Goal: Information Seeking & Learning: Learn about a topic

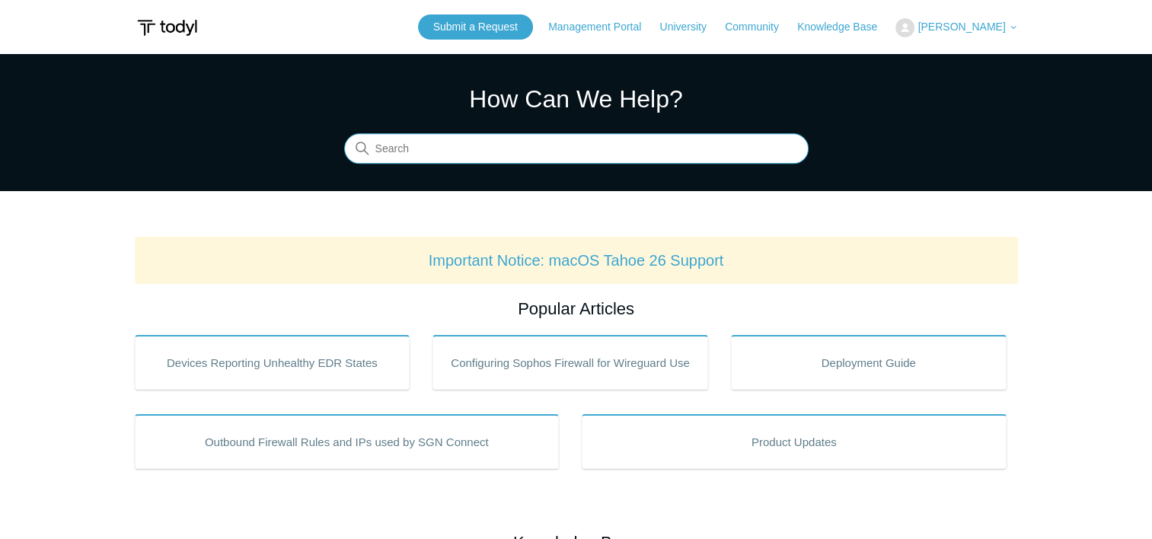
click at [487, 145] on input "Search" at bounding box center [576, 149] width 464 height 30
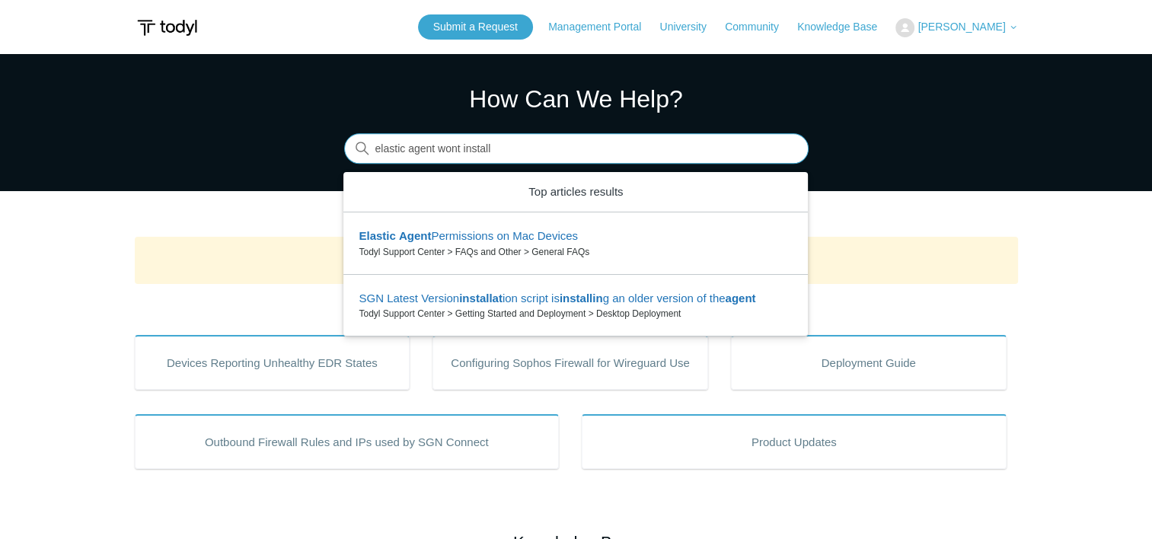
type input "elastic agent wont install"
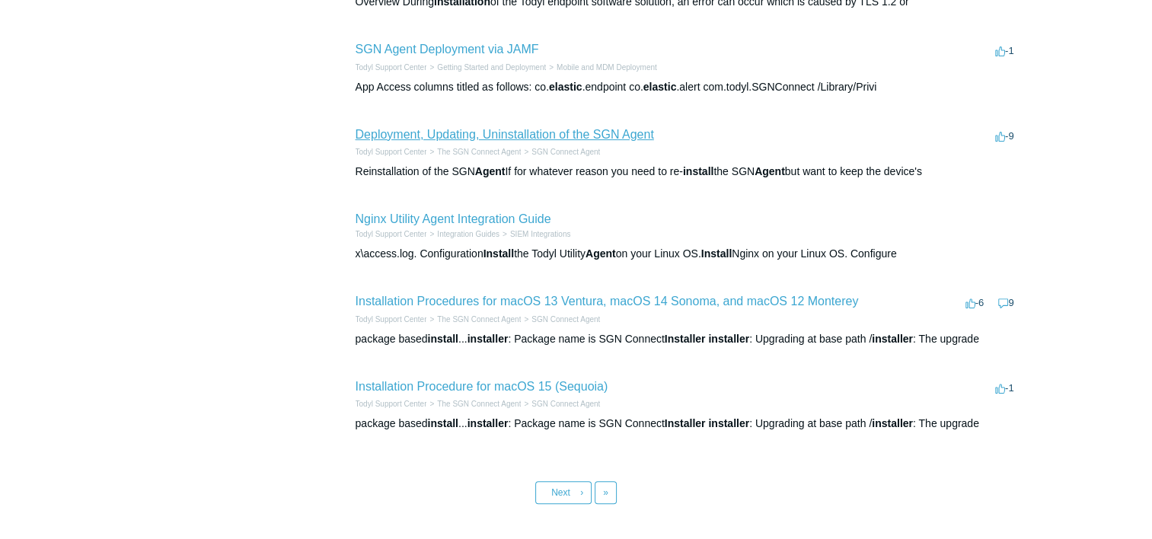
scroll to position [609, 0]
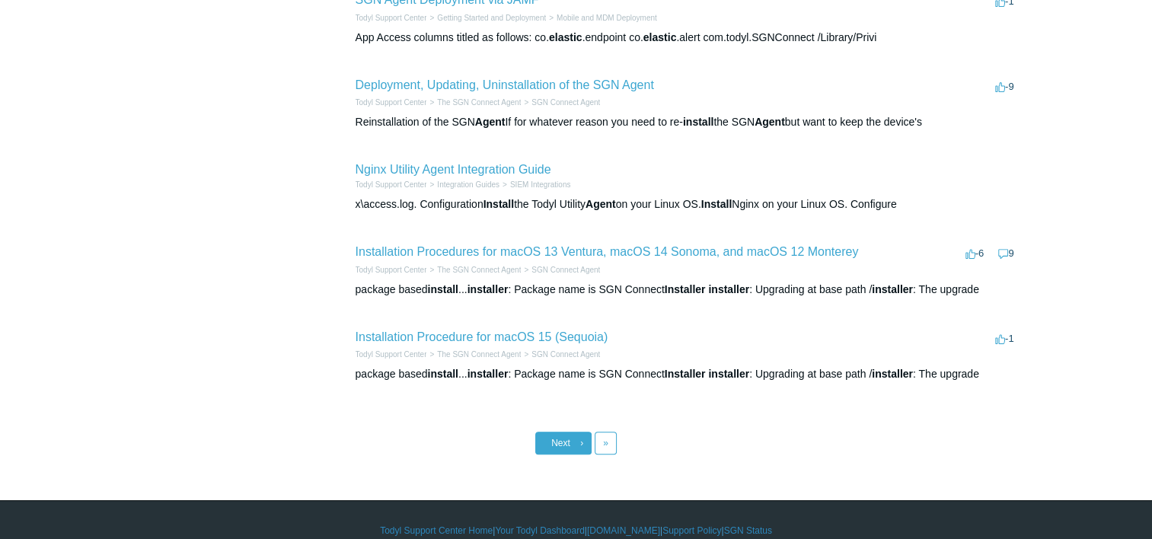
click at [570, 445] on link "Next ›" at bounding box center [563, 443] width 56 height 23
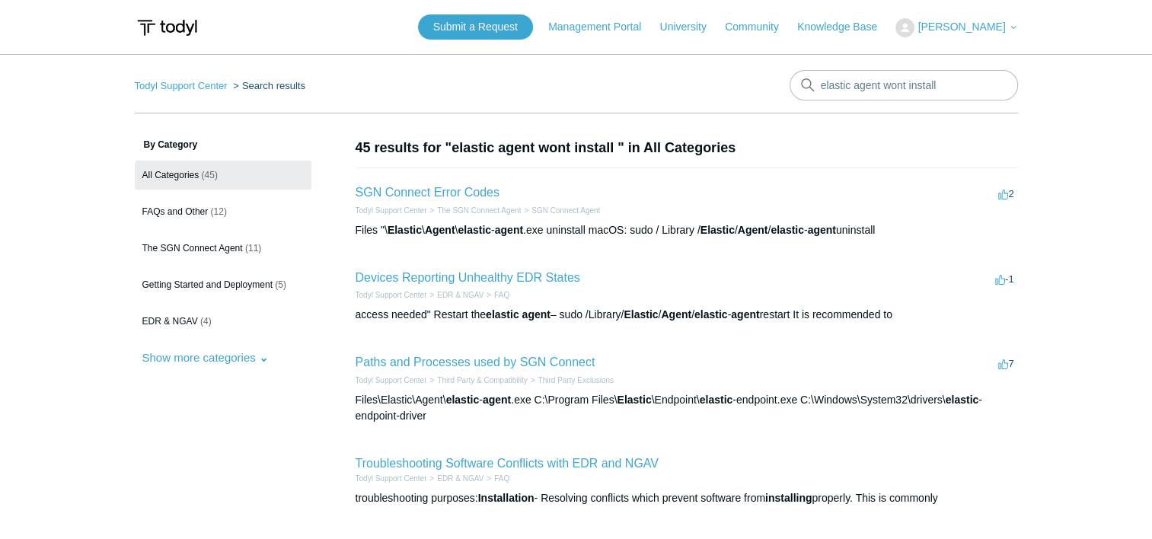
click at [888, 76] on input "elastic agent wont install" at bounding box center [904, 85] width 228 height 30
drag, startPoint x: 946, startPoint y: 86, endPoint x: 775, endPoint y: 85, distance: 170.5
click at [775, 85] on nav "Todyl Support Center Search results There are no matching results in this help …" at bounding box center [576, 91] width 883 height 43
type input "collect logs"
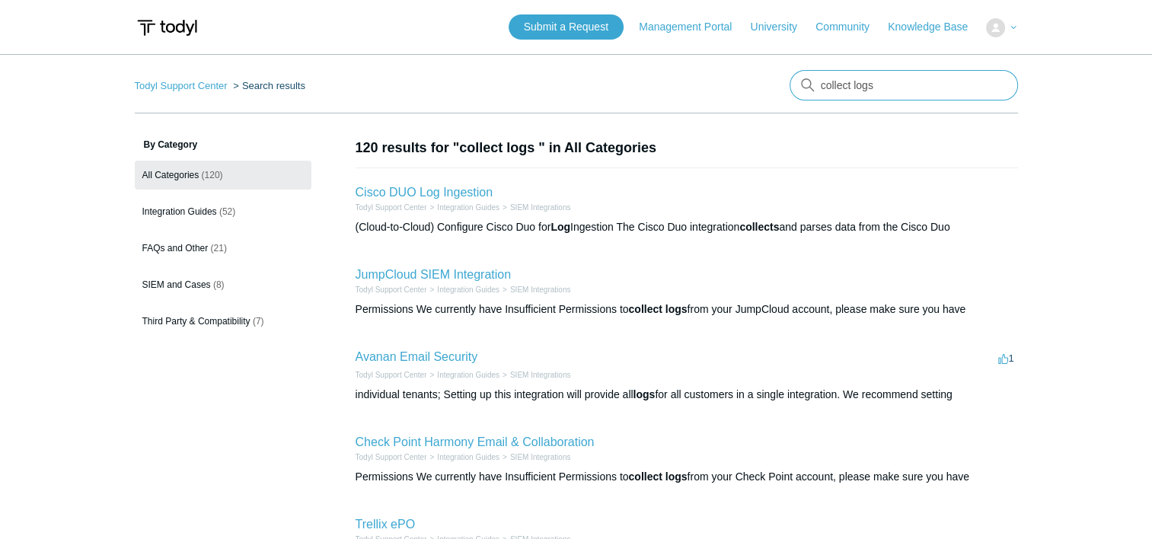
drag, startPoint x: 873, startPoint y: 91, endPoint x: 795, endPoint y: 99, distance: 78.1
click at [796, 98] on form "collect logs" at bounding box center [904, 85] width 228 height 30
type input "check agent logs"
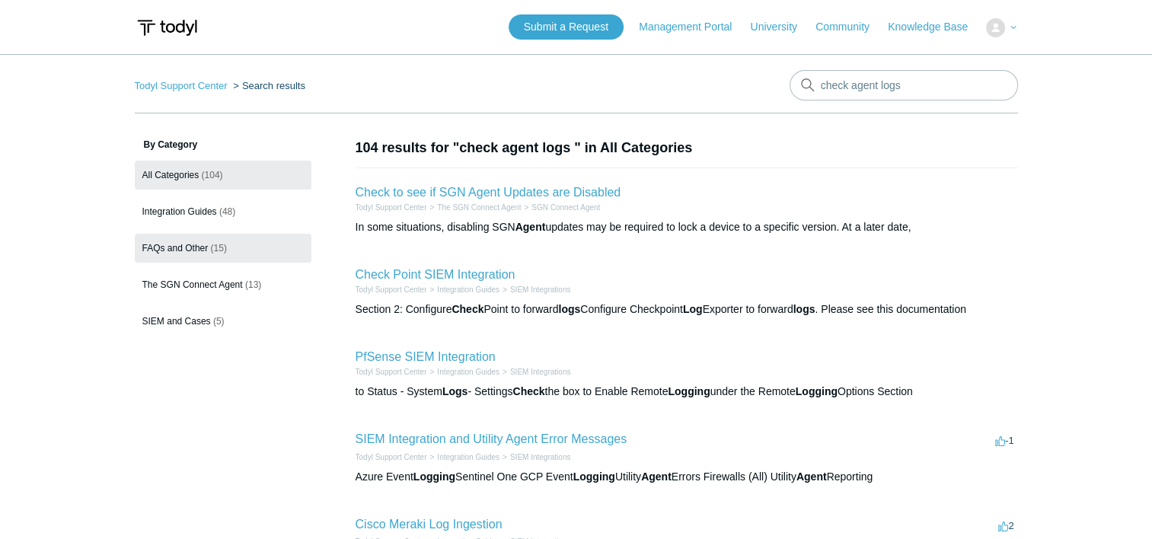
click at [180, 244] on span "FAQs and Other" at bounding box center [175, 248] width 66 height 11
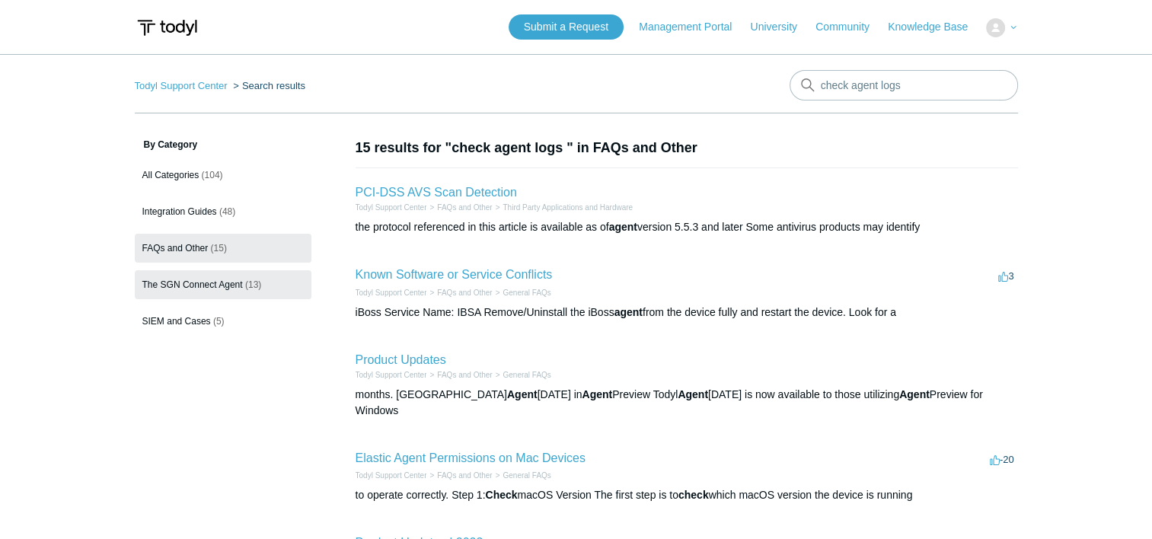
click at [225, 285] on span "The SGN Connect Agent" at bounding box center [192, 284] width 100 height 11
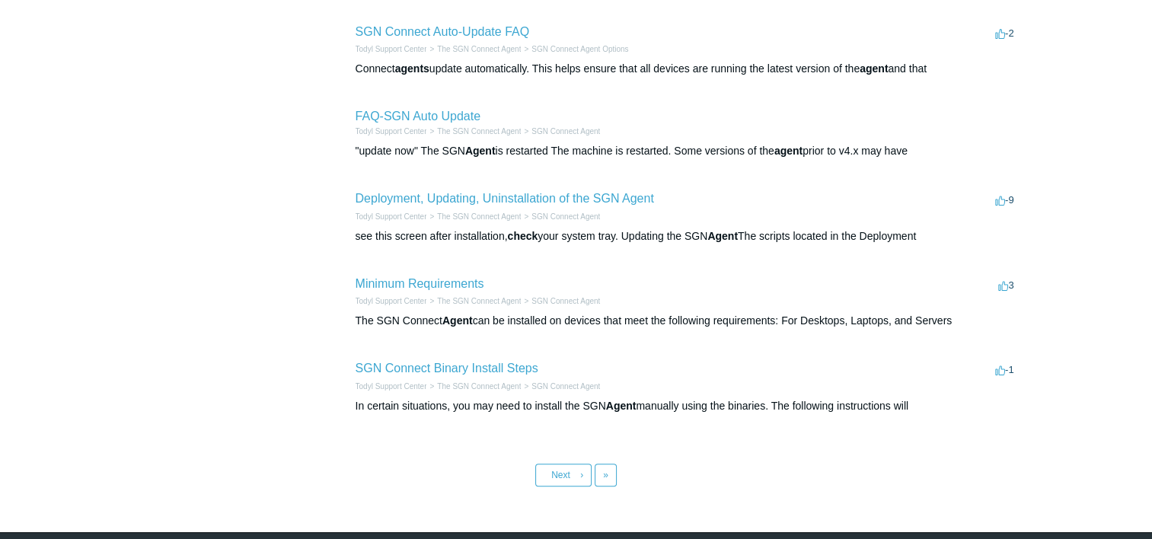
scroll to position [632, 0]
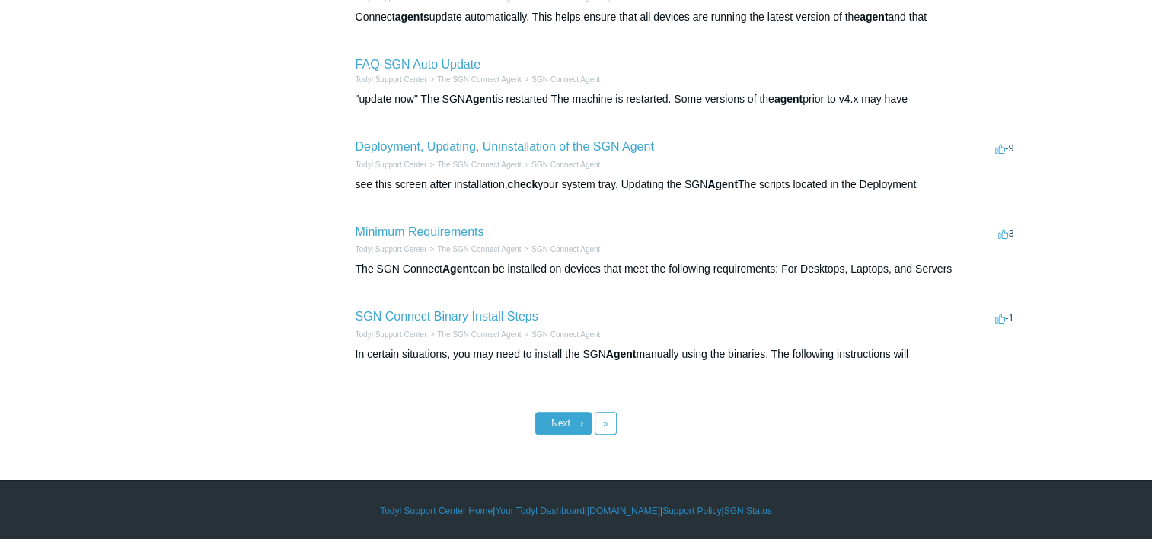
click at [551, 416] on link "Next ›" at bounding box center [563, 423] width 56 height 23
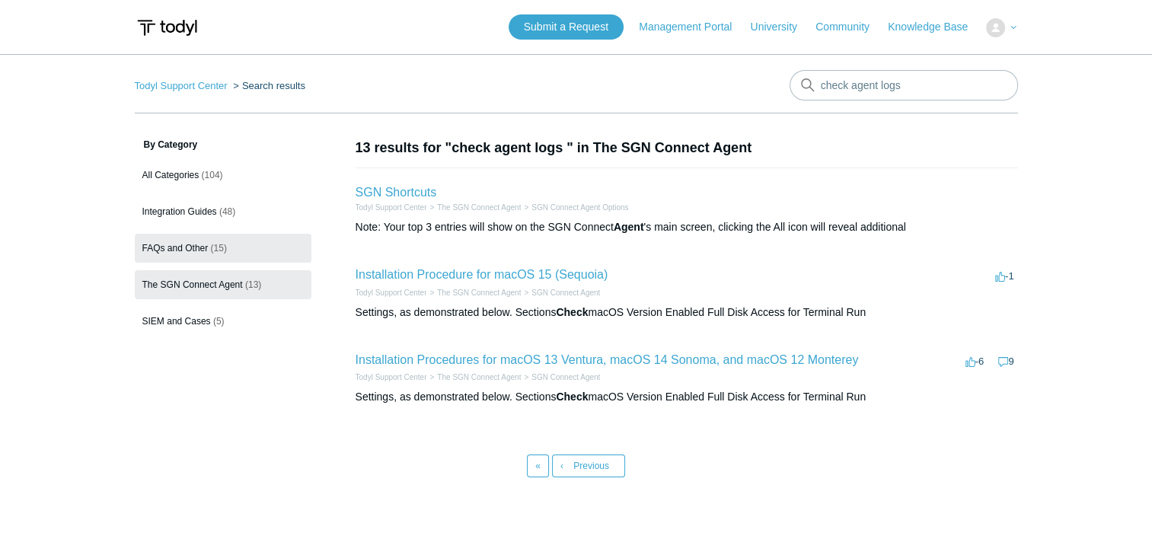
click at [161, 253] on link "FAQs and Other (15)" at bounding box center [223, 248] width 177 height 29
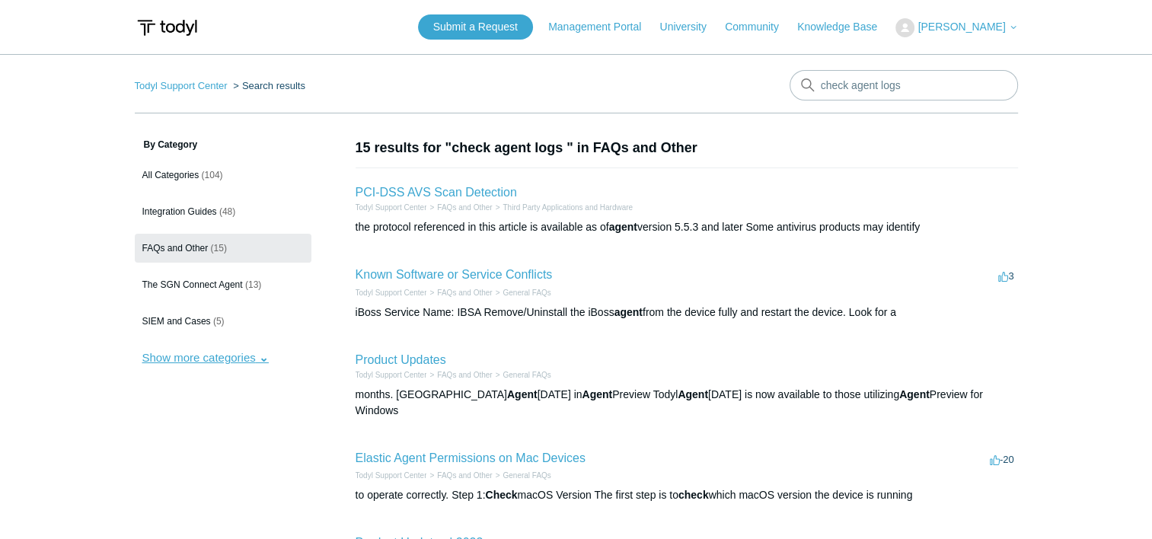
click at [253, 353] on button "Show more categories" at bounding box center [206, 357] width 142 height 28
